Goal: Task Accomplishment & Management: Manage account settings

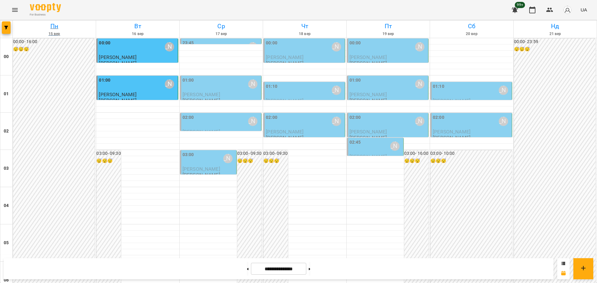
scroll to position [678, 0]
click at [15, 11] on icon "Menu" at bounding box center [14, 9] width 7 height 7
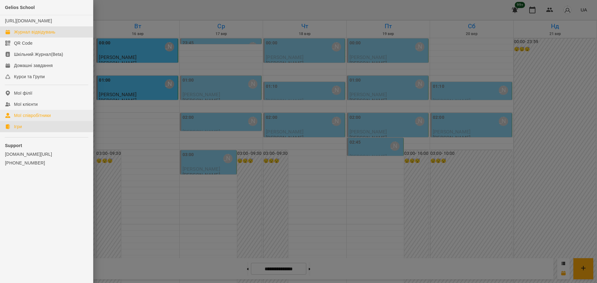
drag, startPoint x: 21, startPoint y: 131, endPoint x: 71, endPoint y: 121, distance: 50.0
click at [21, 130] on div "Ігри" at bounding box center [18, 127] width 8 height 6
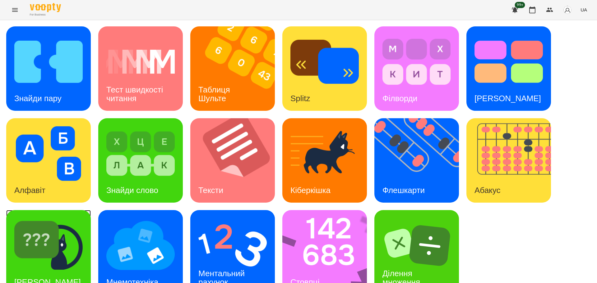
click at [72, 233] on img at bounding box center [48, 246] width 68 height 55
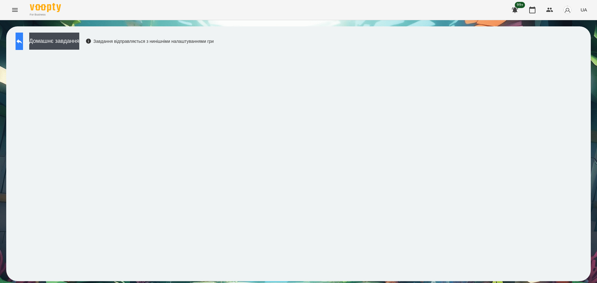
click at [20, 46] on button at bounding box center [19, 41] width 7 height 17
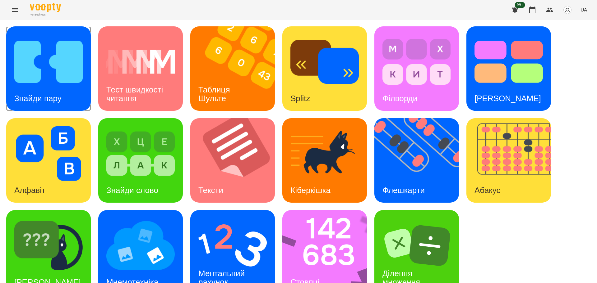
click at [45, 73] on img at bounding box center [48, 62] width 68 height 55
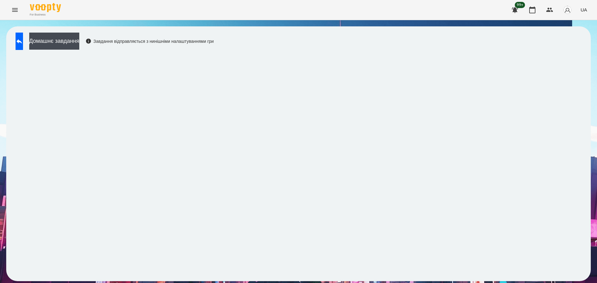
drag, startPoint x: 30, startPoint y: 39, endPoint x: 277, endPoint y: 1, distance: 249.5
click at [23, 39] on button at bounding box center [19, 41] width 7 height 17
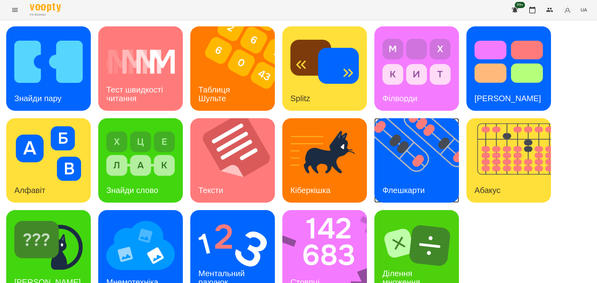
click at [426, 173] on img at bounding box center [420, 160] width 92 height 85
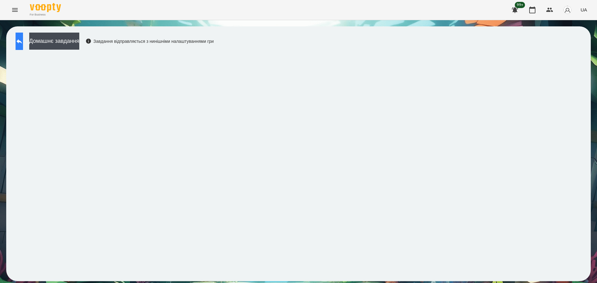
click at [23, 44] on icon at bounding box center [19, 41] width 7 height 7
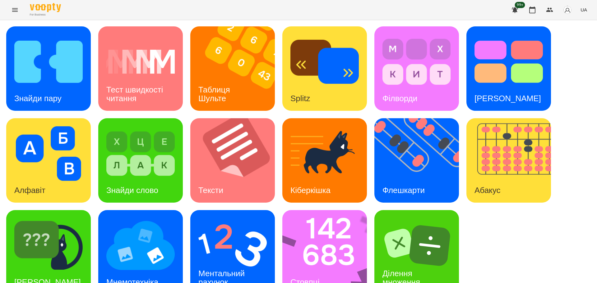
scroll to position [18, 0]
click at [52, 270] on div "[PERSON_NAME]" at bounding box center [47, 282] width 83 height 25
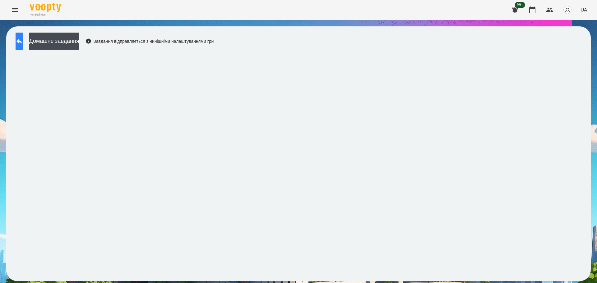
click at [23, 41] on icon at bounding box center [19, 41] width 7 height 7
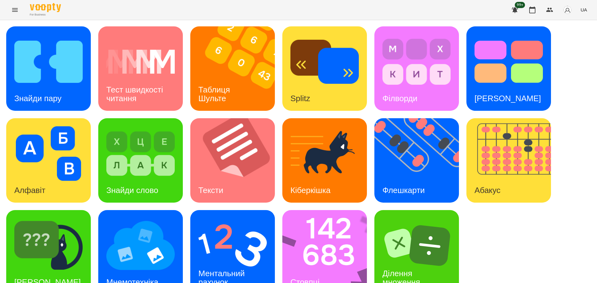
scroll to position [18, 0]
click at [318, 233] on img at bounding box center [328, 252] width 93 height 85
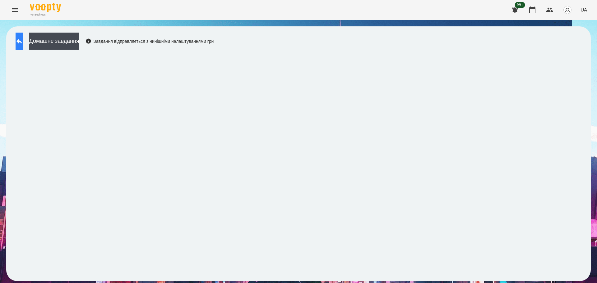
click at [23, 39] on icon at bounding box center [19, 41] width 7 height 7
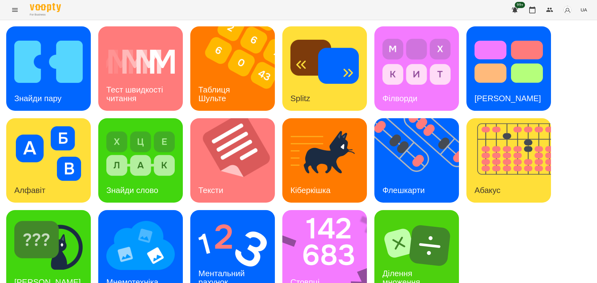
scroll to position [18, 0]
click at [228, 236] on img at bounding box center [232, 246] width 68 height 55
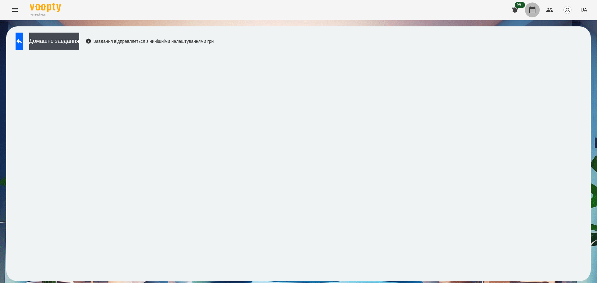
click at [530, 10] on icon "button" at bounding box center [532, 10] width 6 height 7
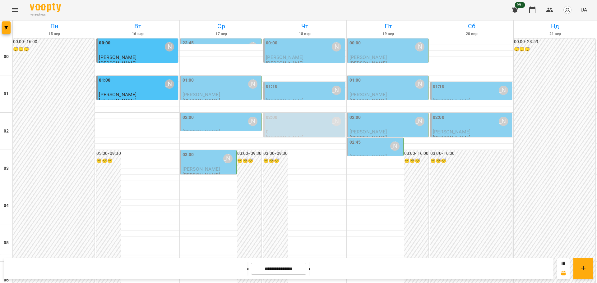
scroll to position [678, 0]
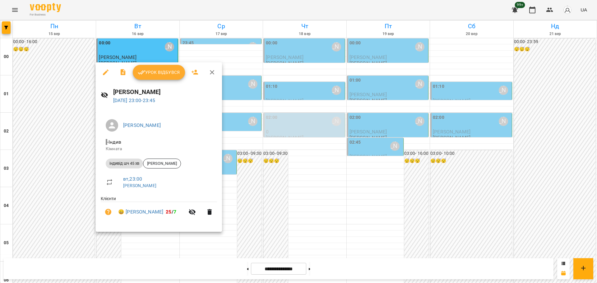
click at [172, 74] on span "Урок відбувся" at bounding box center [159, 72] width 42 height 7
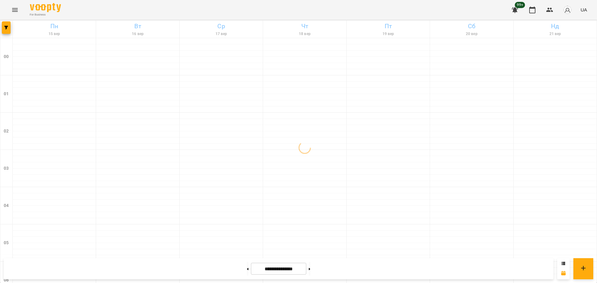
scroll to position [678, 0]
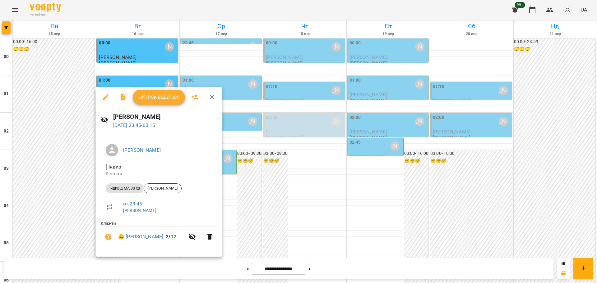
click at [173, 95] on span "Урок відбувся" at bounding box center [159, 97] width 42 height 7
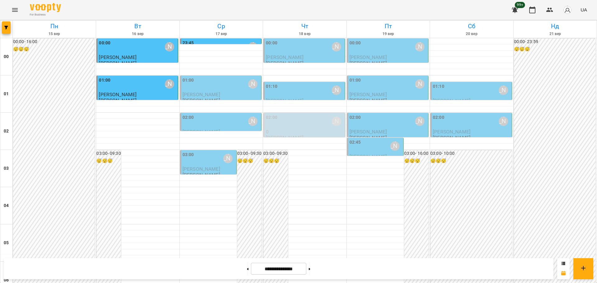
click at [14, 11] on icon "Menu" at bounding box center [14, 9] width 7 height 7
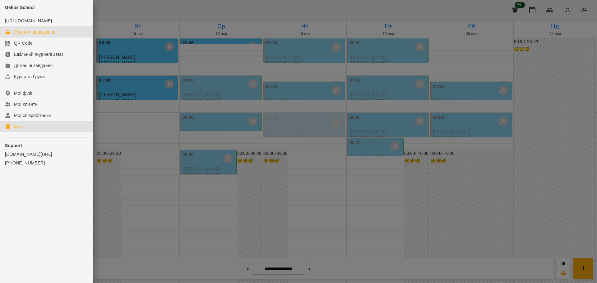
click at [16, 130] on div "Ігри" at bounding box center [18, 127] width 8 height 6
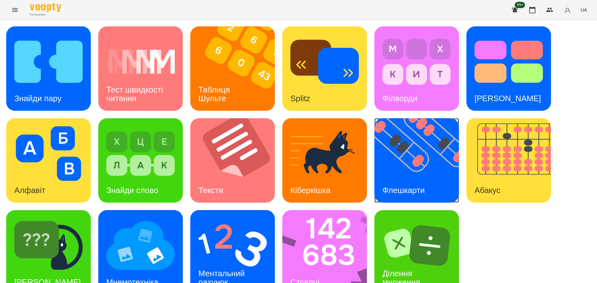
click at [411, 164] on img at bounding box center [420, 160] width 92 height 85
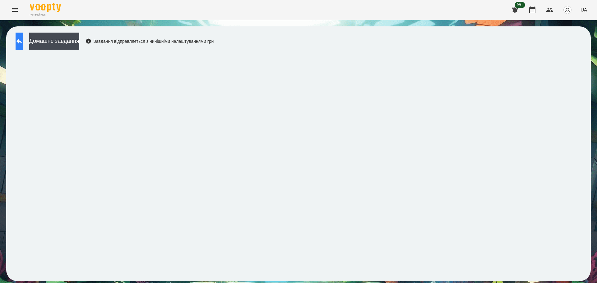
click at [23, 45] on button at bounding box center [19, 41] width 7 height 17
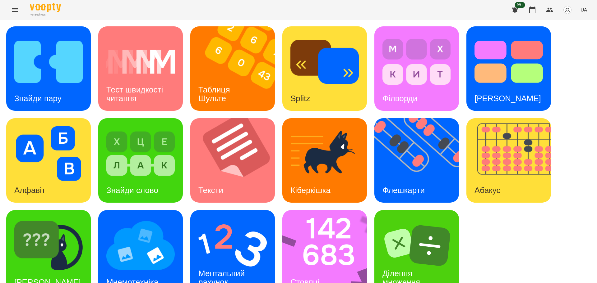
scroll to position [18, 0]
click at [154, 228] on img at bounding box center [140, 246] width 68 height 55
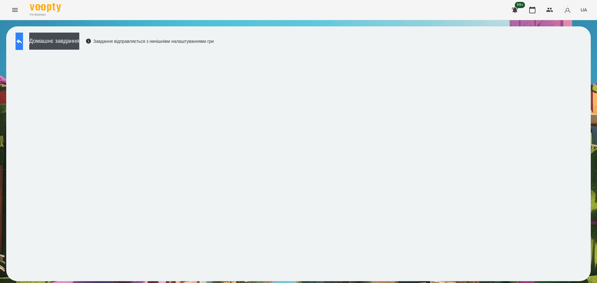
click at [21, 40] on button at bounding box center [19, 41] width 7 height 17
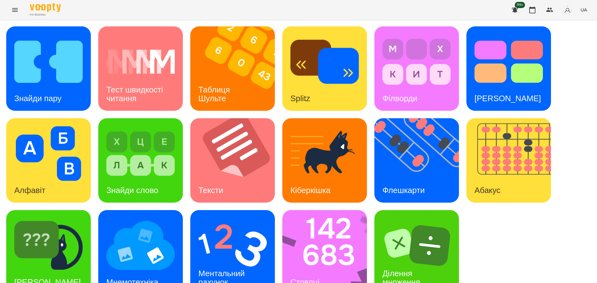
scroll to position [18, 0]
click at [67, 243] on img at bounding box center [48, 246] width 68 height 55
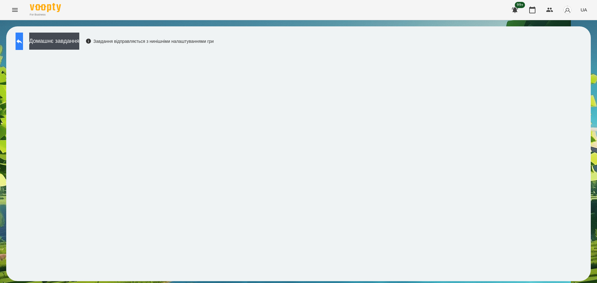
click at [23, 47] on button at bounding box center [19, 41] width 7 height 17
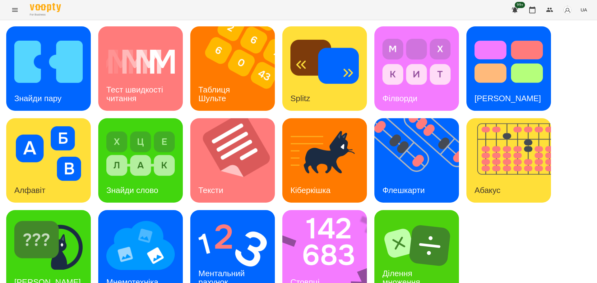
scroll to position [18, 0]
click at [237, 224] on img at bounding box center [232, 246] width 68 height 55
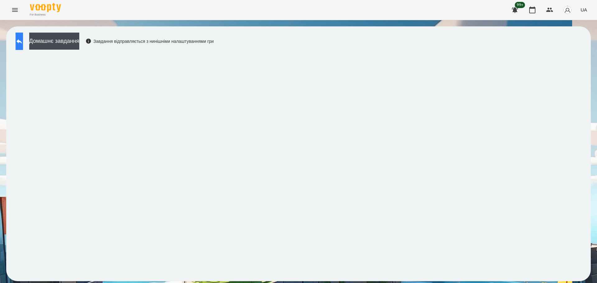
click at [16, 36] on button at bounding box center [19, 41] width 7 height 17
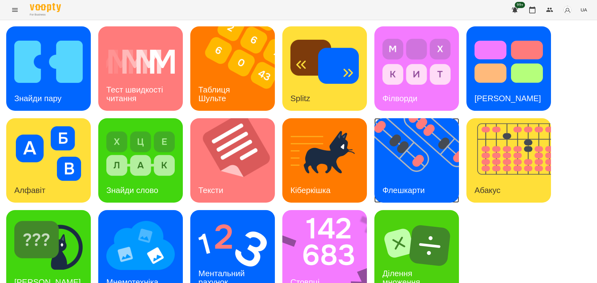
click at [426, 167] on img at bounding box center [420, 160] width 92 height 85
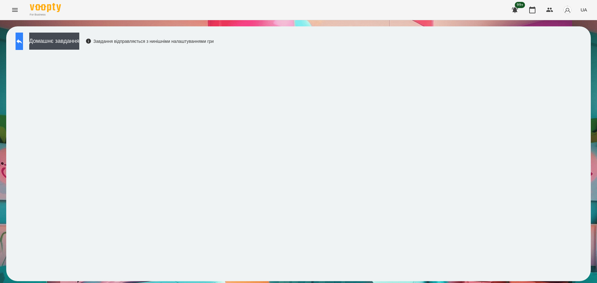
click at [23, 40] on icon at bounding box center [19, 41] width 7 height 7
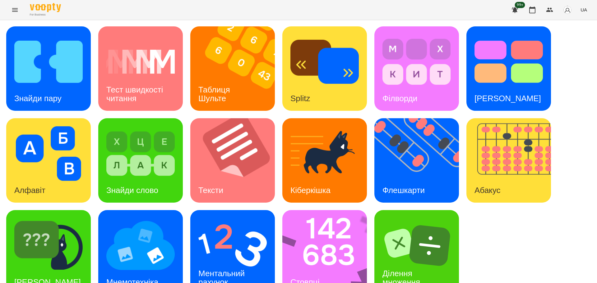
scroll to position [18, 0]
click at [321, 242] on img at bounding box center [328, 252] width 93 height 85
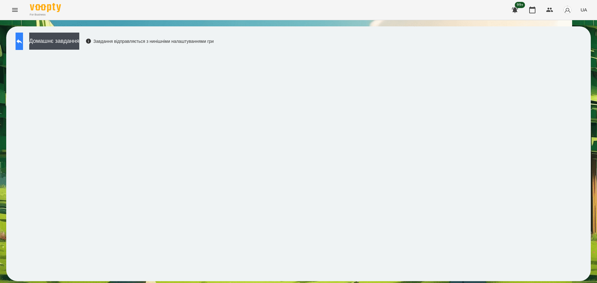
click at [23, 41] on icon at bounding box center [19, 41] width 7 height 7
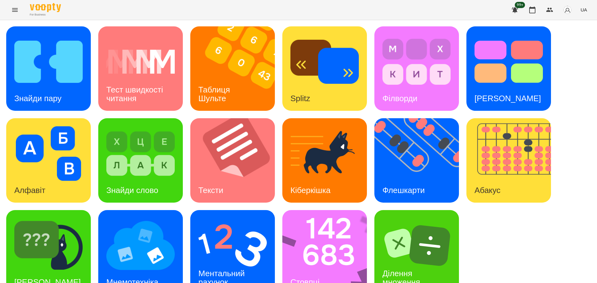
scroll to position [18, 0]
click at [238, 243] on img at bounding box center [232, 246] width 68 height 55
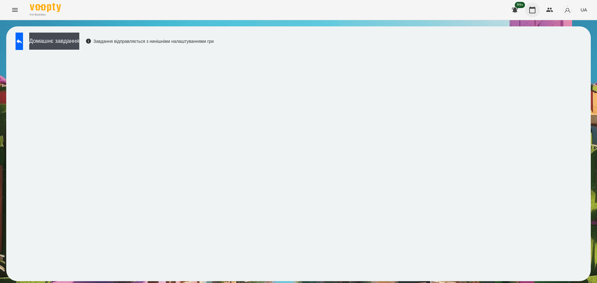
click at [528, 9] on button "button" at bounding box center [532, 9] width 15 height 15
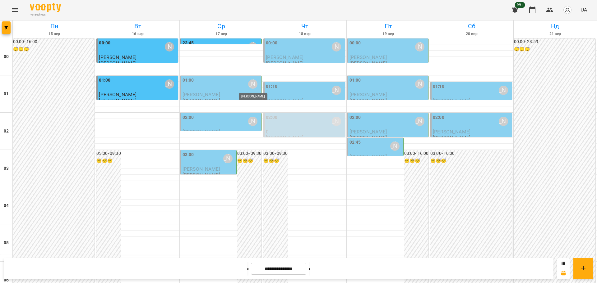
click at [250, 86] on div "[PERSON_NAME]" at bounding box center [252, 84] width 9 height 9
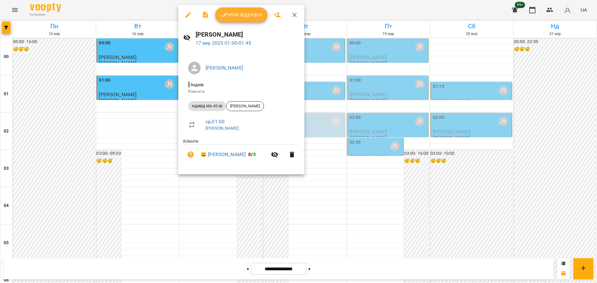
click at [242, 21] on button "Урок відбувся" at bounding box center [241, 14] width 52 height 15
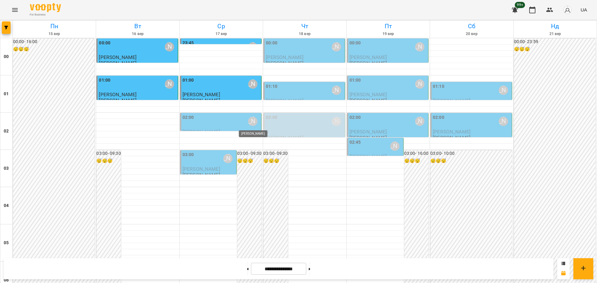
click at [251, 121] on div "[PERSON_NAME]" at bounding box center [252, 121] width 9 height 9
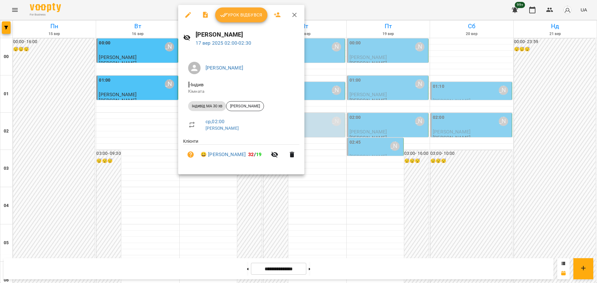
click at [252, 15] on span "Урок відбувся" at bounding box center [241, 14] width 42 height 7
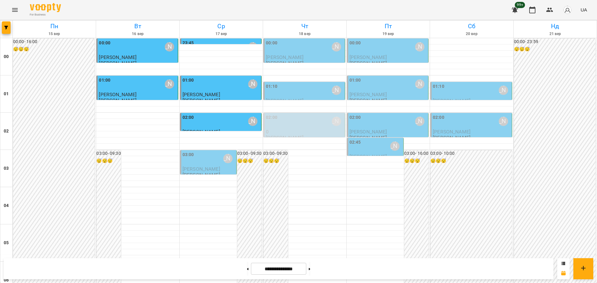
scroll to position [484, 0]
click at [16, 10] on icon "Menu" at bounding box center [14, 9] width 7 height 7
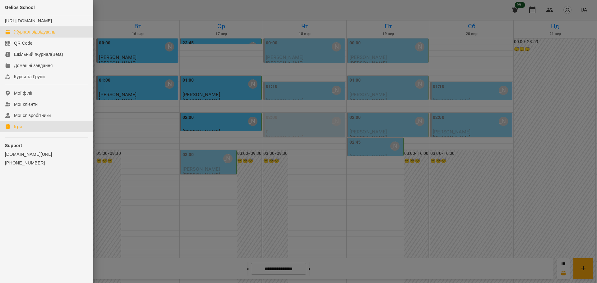
click at [21, 130] on div "Ігри" at bounding box center [18, 127] width 8 height 6
